Goal: Transaction & Acquisition: Purchase product/service

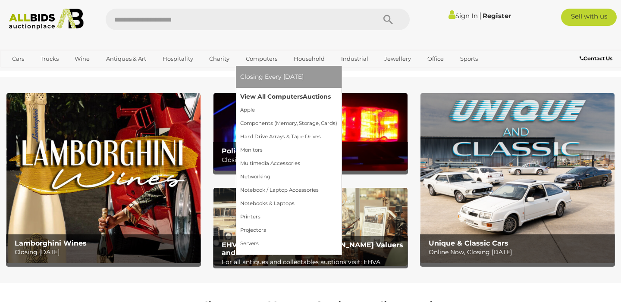
click at [264, 91] on link "View All Computers Auctions" at bounding box center [288, 96] width 97 height 13
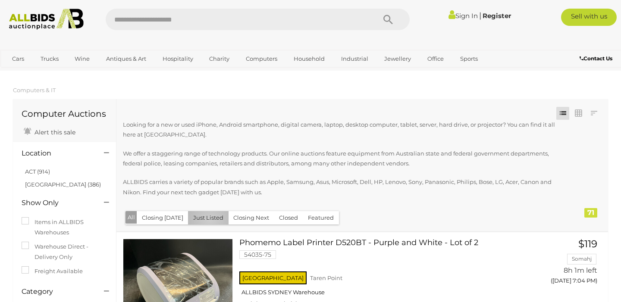
click at [207, 219] on button "Just Listed" at bounding box center [208, 217] width 41 height 13
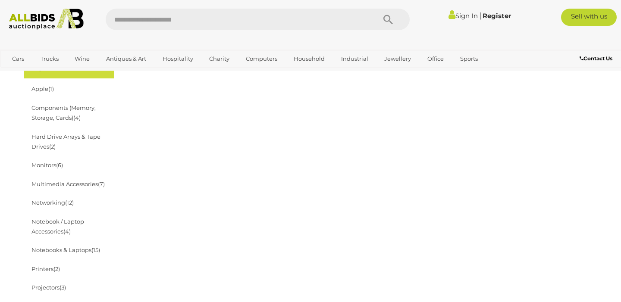
scroll to position [243, 0]
click at [51, 162] on link "Monitors (6)" at bounding box center [46, 165] width 31 height 7
